Goal: Register for event/course

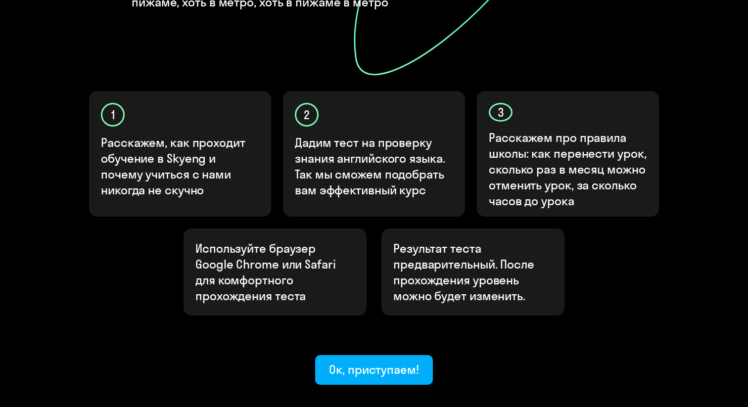
scroll to position [267, 0]
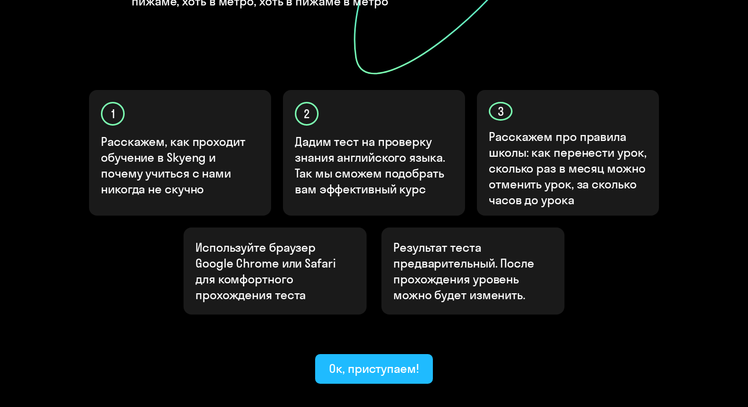
click at [345, 361] on div "Ок, приступаем!" at bounding box center [374, 369] width 90 height 16
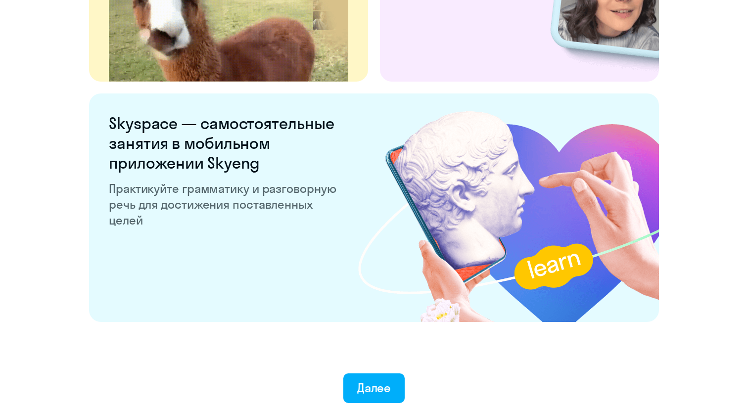
scroll to position [1886, 0]
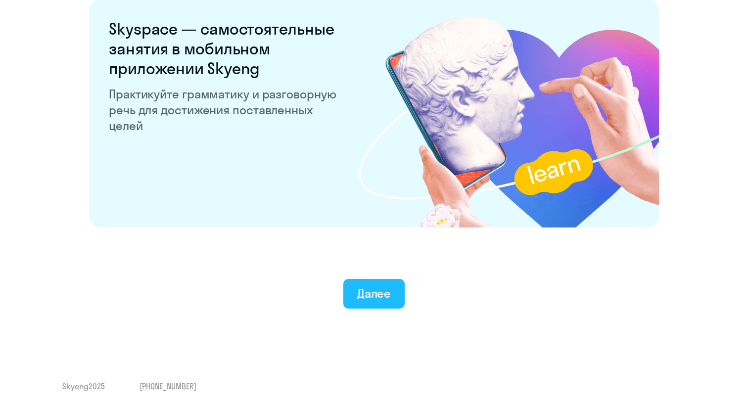
click at [365, 290] on div "Далее" at bounding box center [374, 293] width 34 height 16
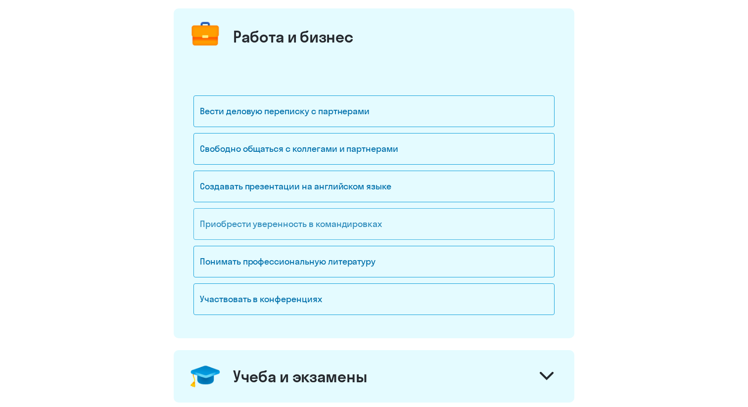
scroll to position [121, 0]
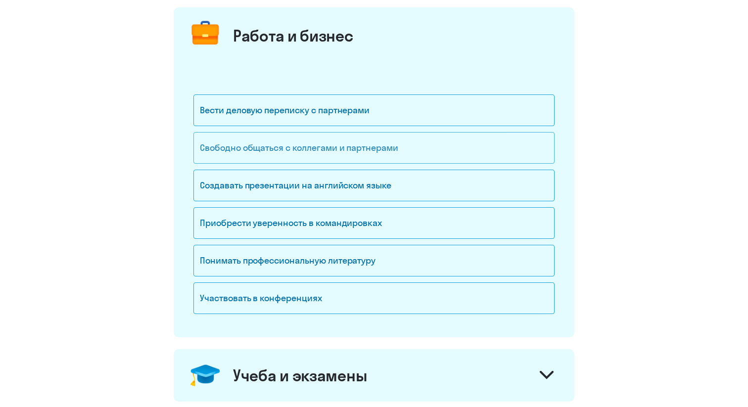
click at [456, 154] on div "Свободно общаться с коллегами и партнерами" at bounding box center [373, 148] width 361 height 32
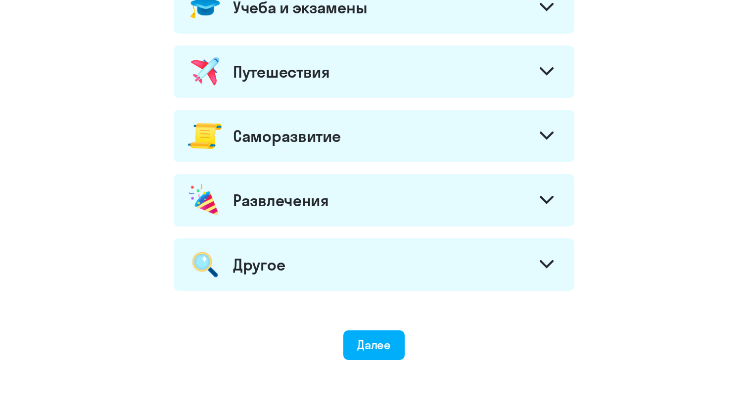
scroll to position [490, 0]
click at [385, 339] on div "Далее" at bounding box center [374, 344] width 34 height 16
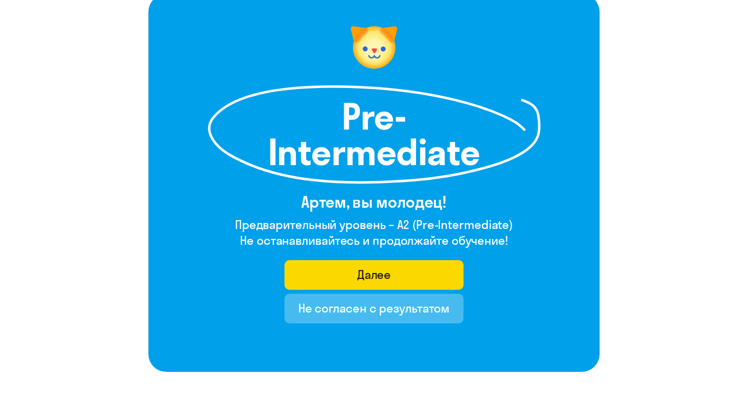
scroll to position [117, 0]
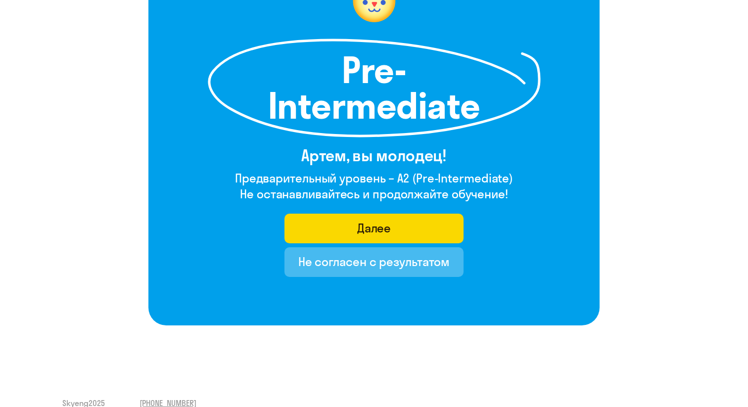
drag, startPoint x: 399, startPoint y: 177, endPoint x: 514, endPoint y: 178, distance: 115.8
click at [515, 179] on div "Pre-Intermediate Артем, вы молодец! Предварительный уровень – A2 (Pre-Intermedi…" at bounding box center [373, 137] width 451 height 378
copy h4 "A2 (Pre-Intermediate)"
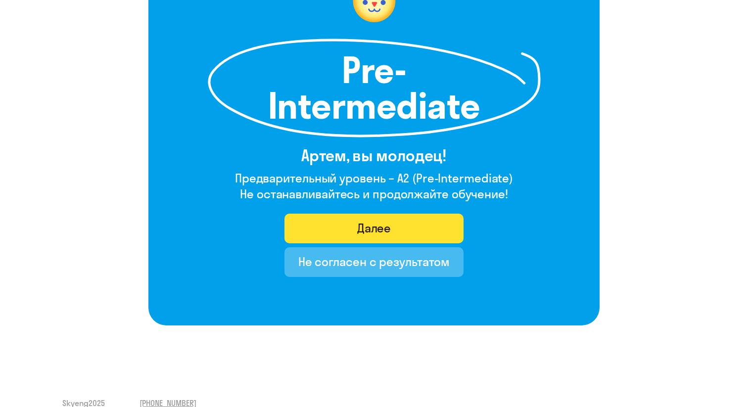
click at [392, 233] on button "Далее" at bounding box center [374, 229] width 180 height 30
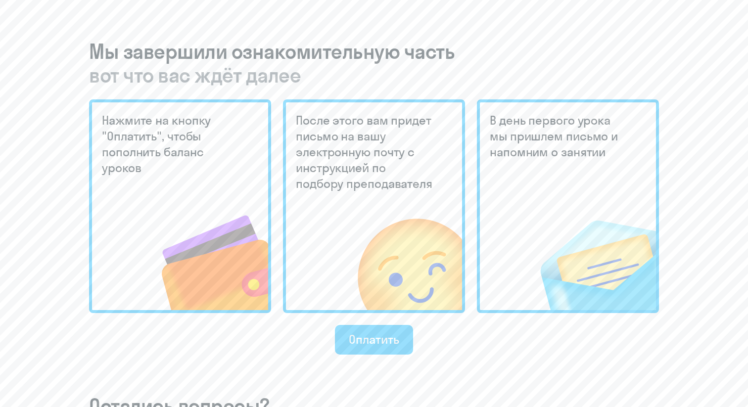
scroll to position [213, 0]
click at [402, 340] on button "Оплатить" at bounding box center [374, 339] width 78 height 30
